Goal: Task Accomplishment & Management: Complete application form

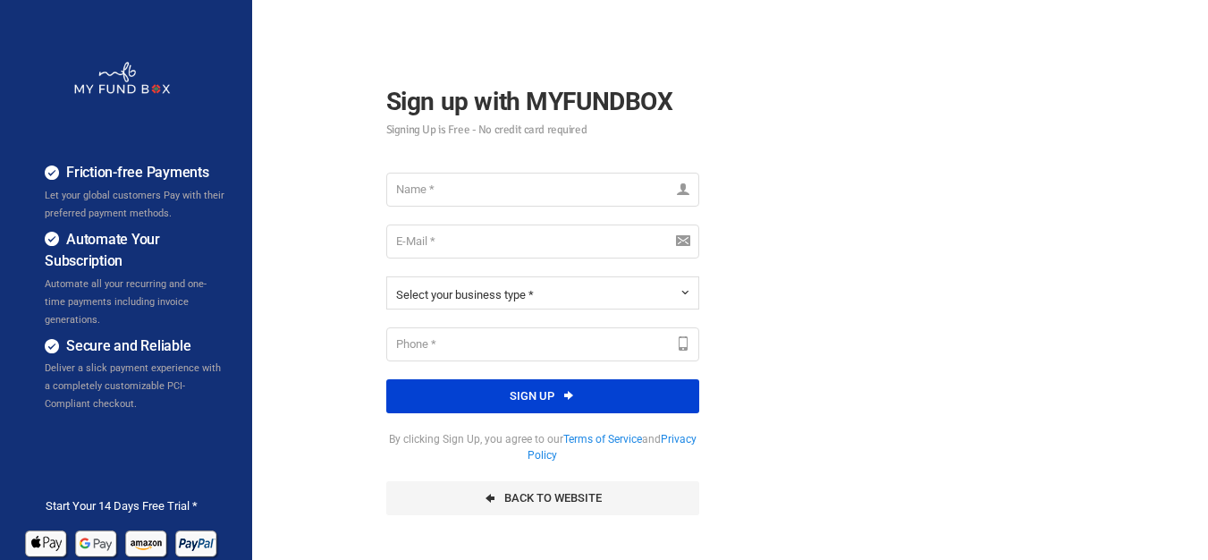
click at [927, 202] on div "Friction-free Payments Let your global customers Pay with their preferred payme…" at bounding box center [604, 447] width 1226 height 894
click at [811, 124] on div "Friction-free Payments Let your global customers Pay with their preferred payme…" at bounding box center [604, 447] width 1226 height 894
click at [490, 175] on input "text" at bounding box center [542, 190] width 313 height 34
